Goal: Information Seeking & Learning: Learn about a topic

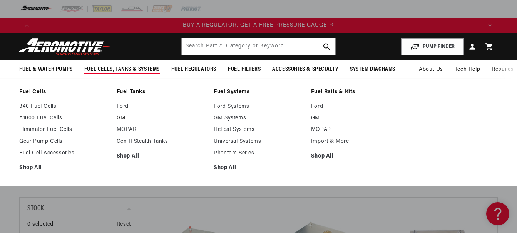
click at [121, 116] on link "GM" at bounding box center [162, 118] width 90 height 7
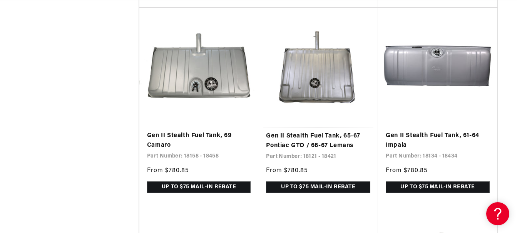
scroll to position [0, 448]
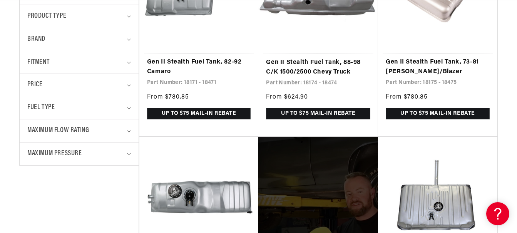
scroll to position [272, 0]
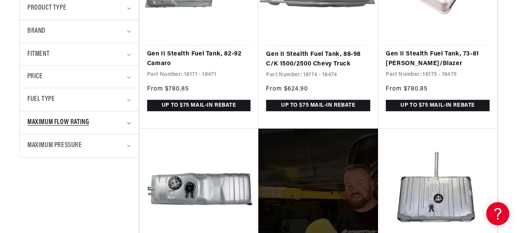
click at [72, 126] on span "Maximum Flow Rating" at bounding box center [58, 122] width 62 height 11
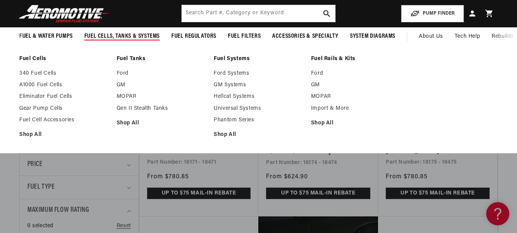
scroll to position [0, 448]
click at [46, 83] on link "A1000 Fuel Cells" at bounding box center [64, 85] width 90 height 7
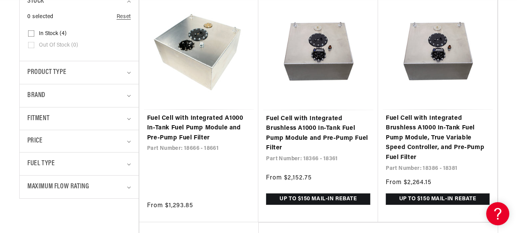
scroll to position [221, 0]
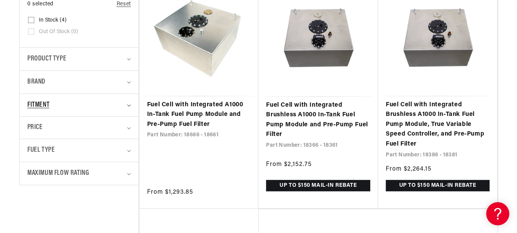
click at [85, 105] on div "Fitment" at bounding box center [75, 105] width 97 height 11
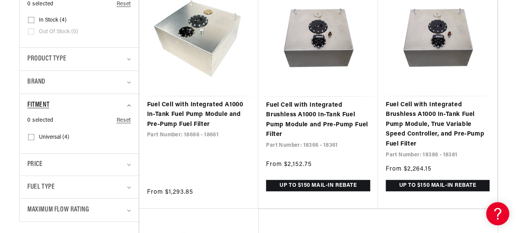
scroll to position [0, 448]
click at [96, 108] on div "Fitment" at bounding box center [75, 105] width 97 height 11
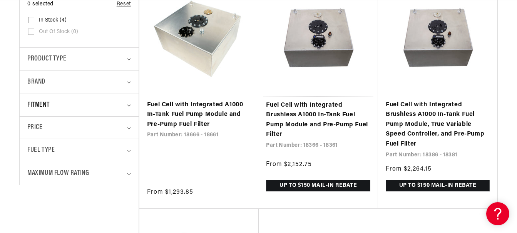
click at [96, 108] on div "Fitment" at bounding box center [75, 105] width 97 height 11
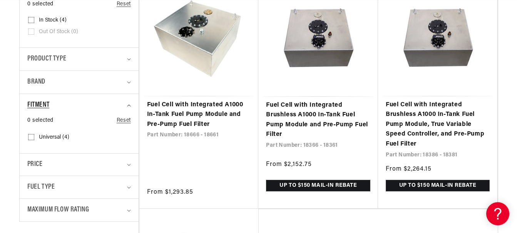
click at [92, 104] on div "Fitment" at bounding box center [75, 105] width 97 height 11
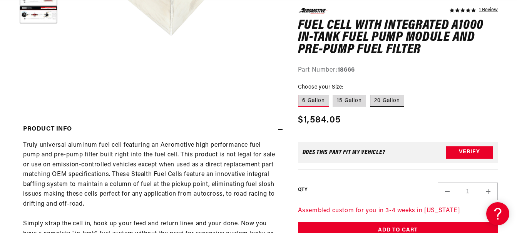
click at [395, 100] on label "20 Gallon" at bounding box center [387, 100] width 34 height 12
click at [370, 93] on input "20 Gallon" at bounding box center [370, 93] width 0 height 0
radio input "true"
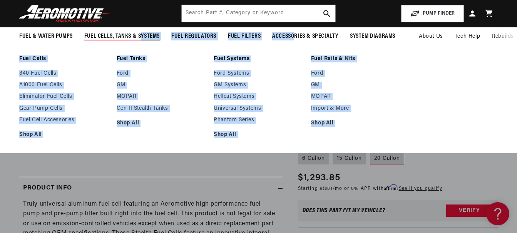
drag, startPoint x: 293, startPoint y: 34, endPoint x: 140, endPoint y: 33, distance: 153.2
click at [140, 33] on ul "Fuel & Water Pumps Fuel Pumps In-Tank In-Line Fuel Pumps" at bounding box center [207, 36] width 376 height 18
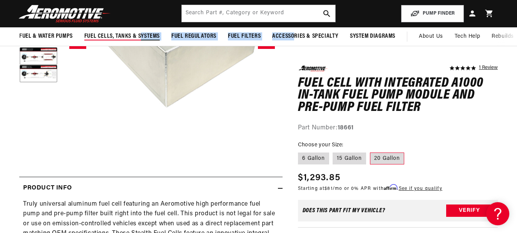
scroll to position [0, 448]
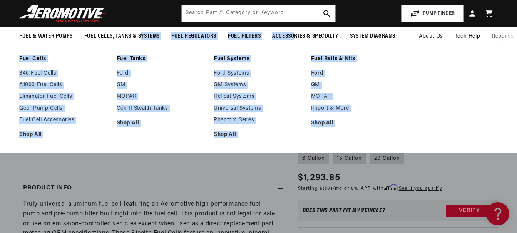
drag, startPoint x: 140, startPoint y: 33, endPoint x: 126, endPoint y: 37, distance: 14.2
click at [126, 37] on span "Fuel Cells, Tanks & Systems" at bounding box center [121, 36] width 75 height 8
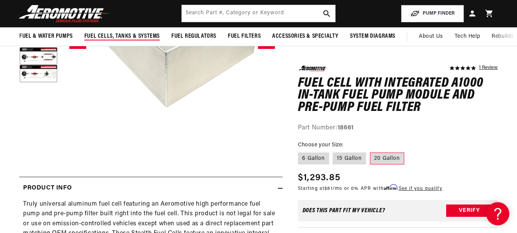
click at [126, 37] on span "Fuel Cells, Tanks & Systems" at bounding box center [121, 36] width 75 height 8
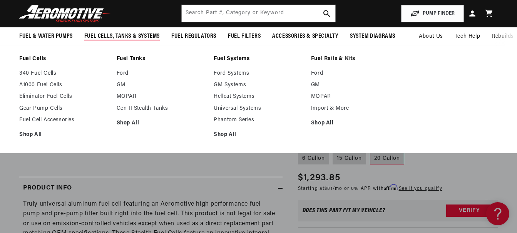
scroll to position [0, 1343]
click at [47, 119] on link "Fuel Cell Accessories" at bounding box center [64, 120] width 90 height 7
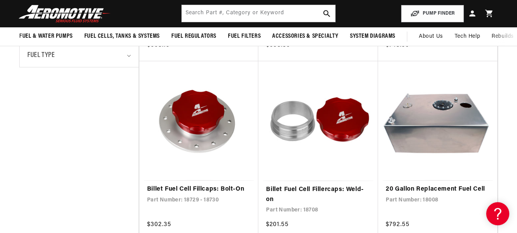
scroll to position [327, 0]
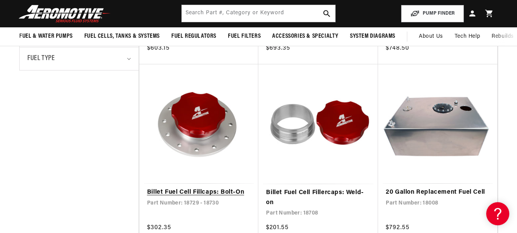
click at [212, 188] on link "Billet Fuel Cell Fillcaps: Bolt-On" at bounding box center [199, 193] width 104 height 10
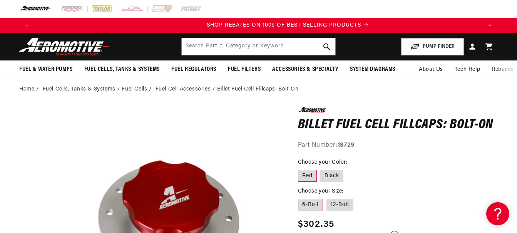
scroll to position [0, 896]
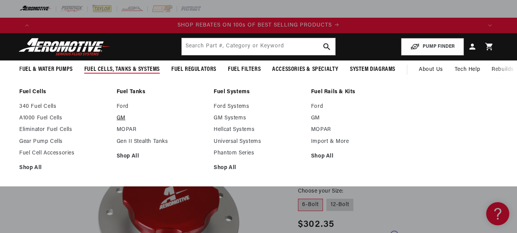
click at [120, 117] on link "GM" at bounding box center [162, 118] width 90 height 7
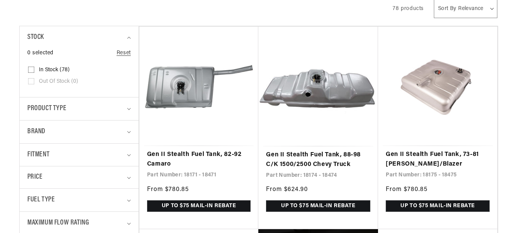
scroll to position [176, 0]
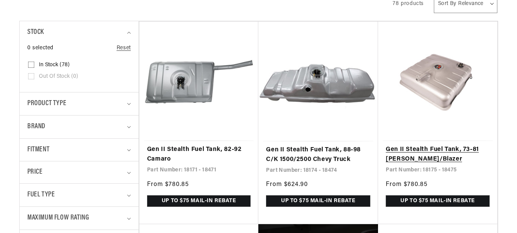
click at [439, 145] on link "Gen II Stealth Fuel Tank, 73-81 [PERSON_NAME]/Blazer" at bounding box center [438, 155] width 104 height 20
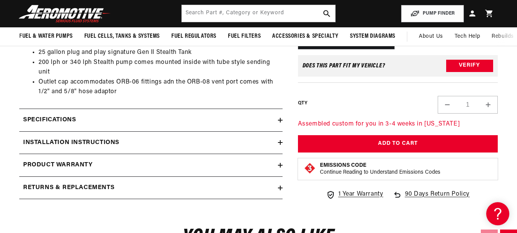
scroll to position [0, 1343]
click at [266, 126] on summary "Specifications" at bounding box center [150, 120] width 263 height 22
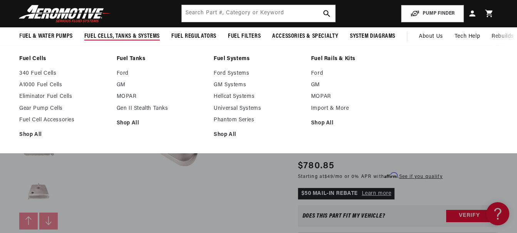
scroll to position [0, 448]
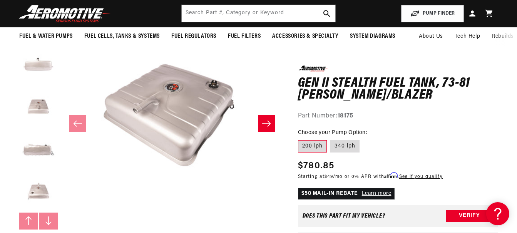
click at [265, 129] on button "Slide right" at bounding box center [266, 123] width 17 height 17
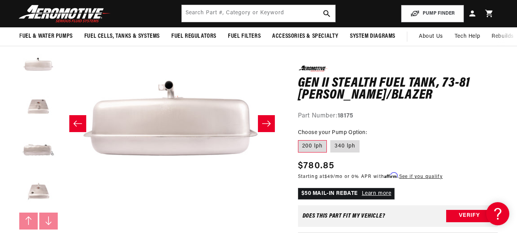
click at [265, 129] on button "Slide right" at bounding box center [266, 123] width 17 height 17
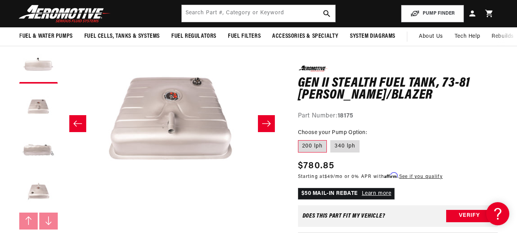
click at [265, 129] on button "Slide right" at bounding box center [266, 123] width 17 height 17
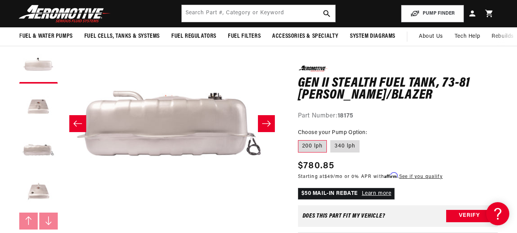
click at [265, 129] on button "Slide right" at bounding box center [266, 123] width 17 height 17
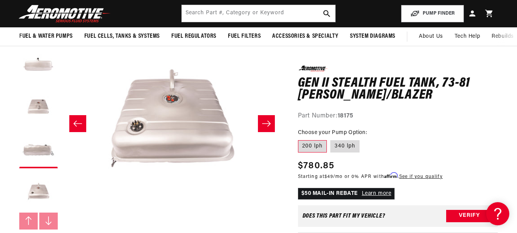
click at [265, 129] on button "Slide right" at bounding box center [266, 123] width 17 height 17
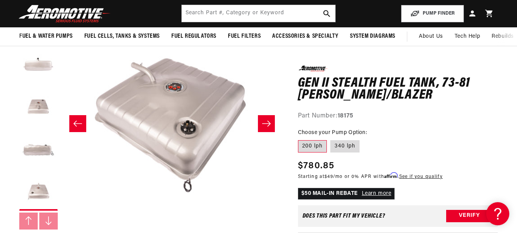
click at [265, 129] on button "Slide right" at bounding box center [266, 123] width 17 height 17
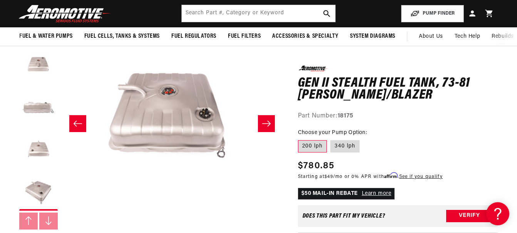
click at [265, 129] on button "Slide right" at bounding box center [266, 123] width 17 height 17
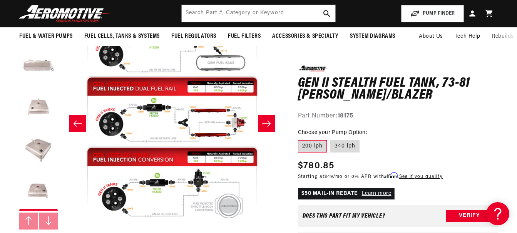
click at [265, 129] on button "Slide right" at bounding box center [266, 123] width 17 height 17
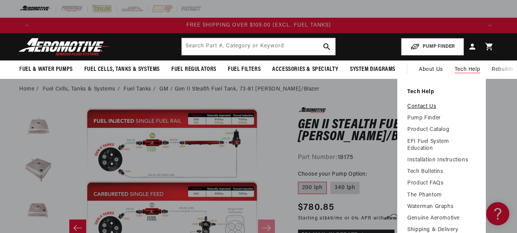
click at [427, 107] on link "Contact Us" at bounding box center [441, 106] width 69 height 7
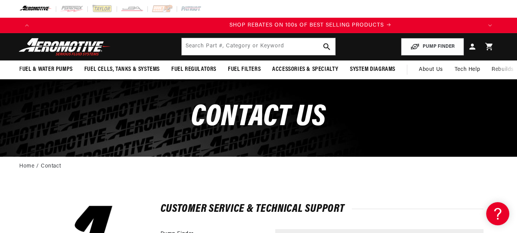
scroll to position [0, 896]
